Goal: Information Seeking & Learning: Understand process/instructions

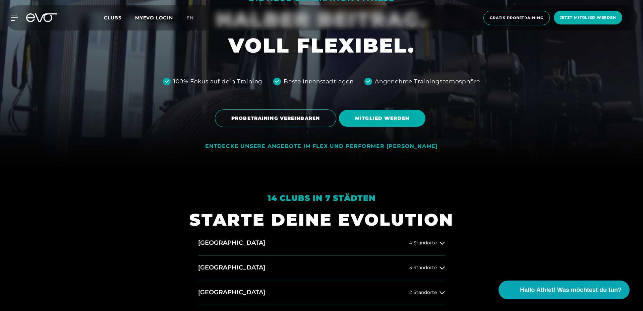
scroll to position [201, 0]
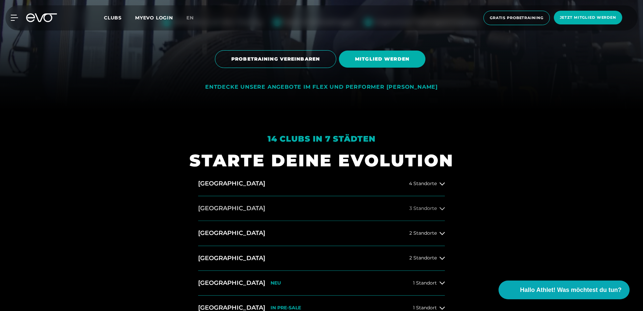
click at [437, 207] on div "3 Standorte" at bounding box center [427, 208] width 36 height 5
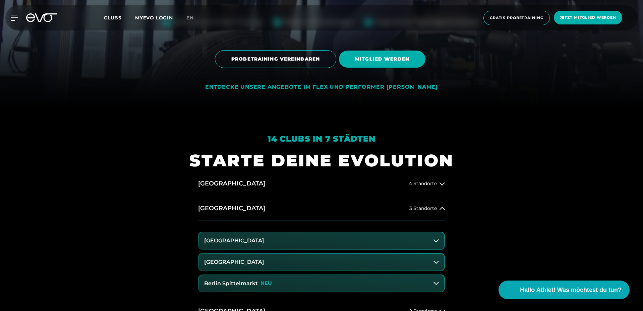
click at [412, 264] on button "[GEOGRAPHIC_DATA]" at bounding box center [321, 262] width 245 height 17
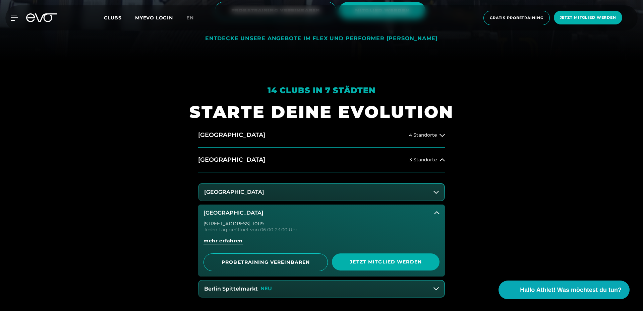
scroll to position [302, 0]
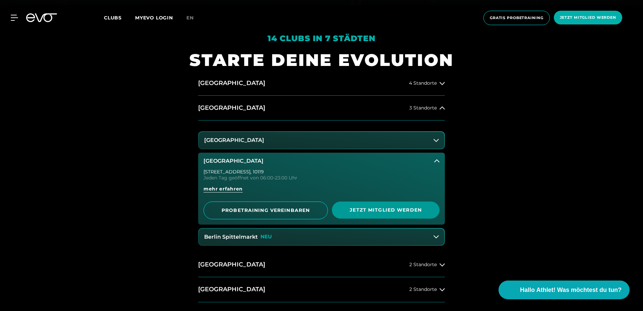
click at [398, 214] on span "Jetzt Mitglied werden" at bounding box center [386, 210] width 108 height 17
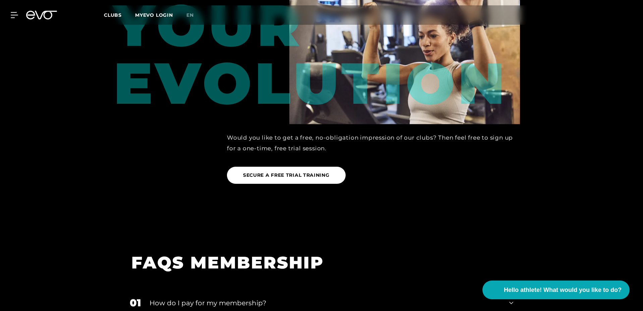
scroll to position [1120, 0]
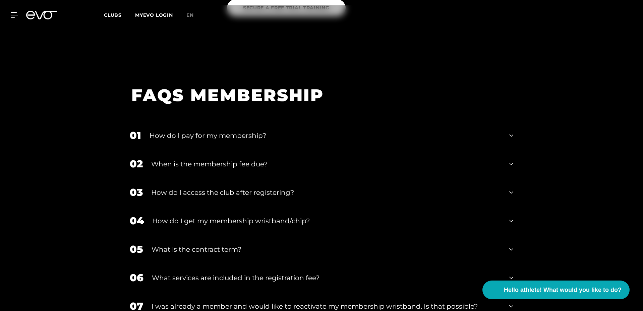
click at [203, 189] on font "How do I access the club after registering?" at bounding box center [222, 193] width 143 height 8
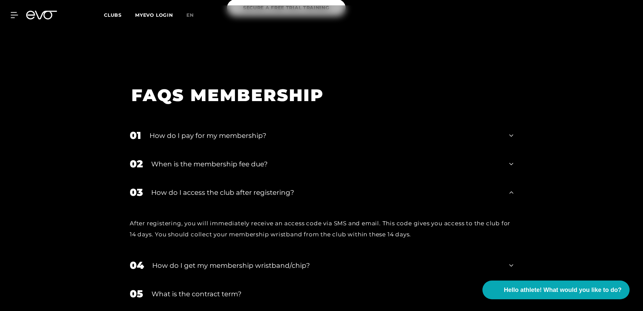
click at [203, 189] on font "How do I access the club after registering?" at bounding box center [222, 193] width 143 height 8
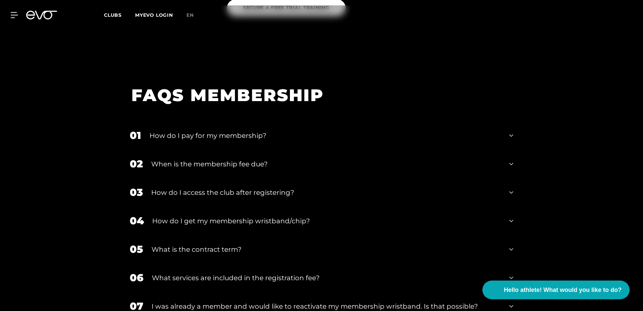
click at [213, 217] on font "How do I get my membership wristband/chip?" at bounding box center [230, 221] width 157 height 8
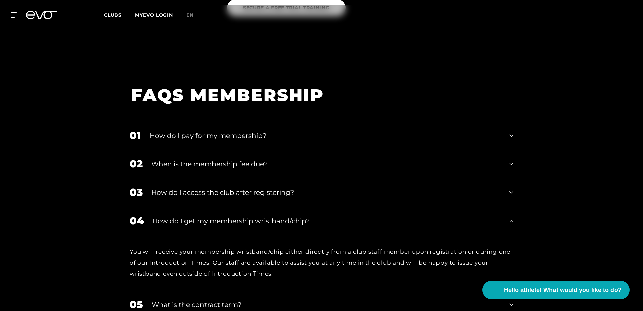
scroll to position [1254, 0]
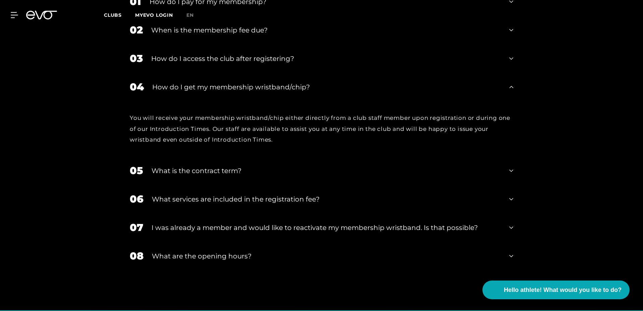
click at [225, 198] on div "06 What services are included in the registration fee?" at bounding box center [321, 199] width 397 height 28
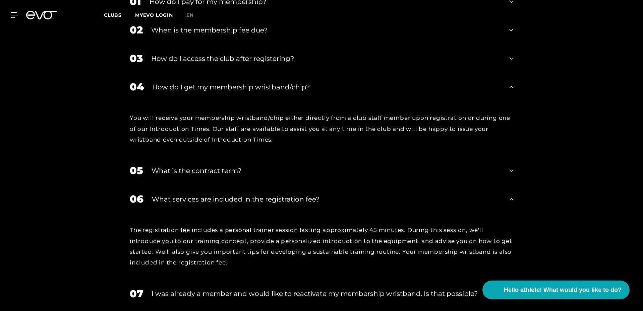
scroll to position [1388, 0]
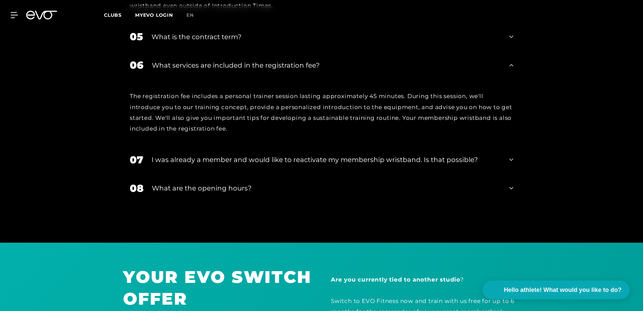
click at [206, 156] on div "07 I was already a member and would like to reactivate my membership wristband.…" at bounding box center [321, 160] width 397 height 28
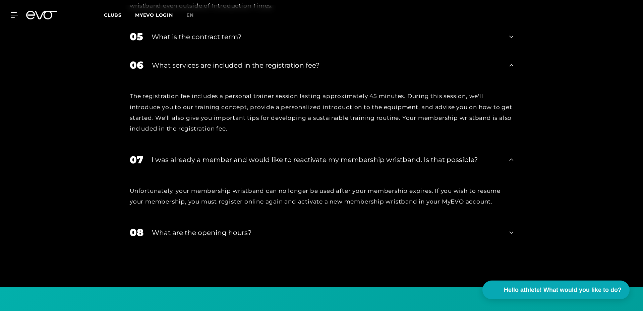
click at [208, 229] on font "What are the opening hours?" at bounding box center [202, 233] width 100 height 8
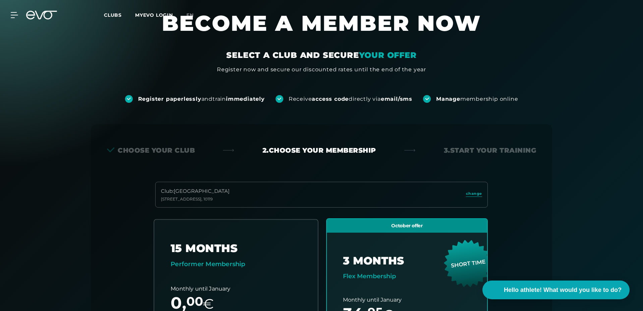
scroll to position [0, 0]
